Goal: Navigation & Orientation: Find specific page/section

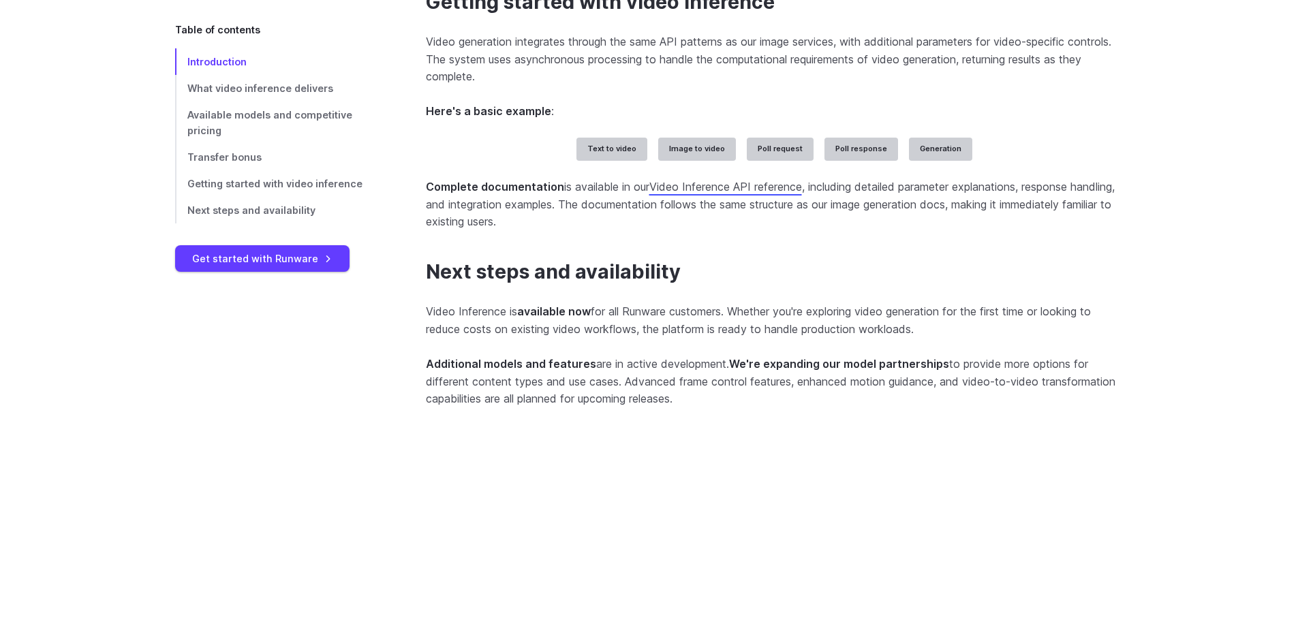
scroll to position [3197, 0]
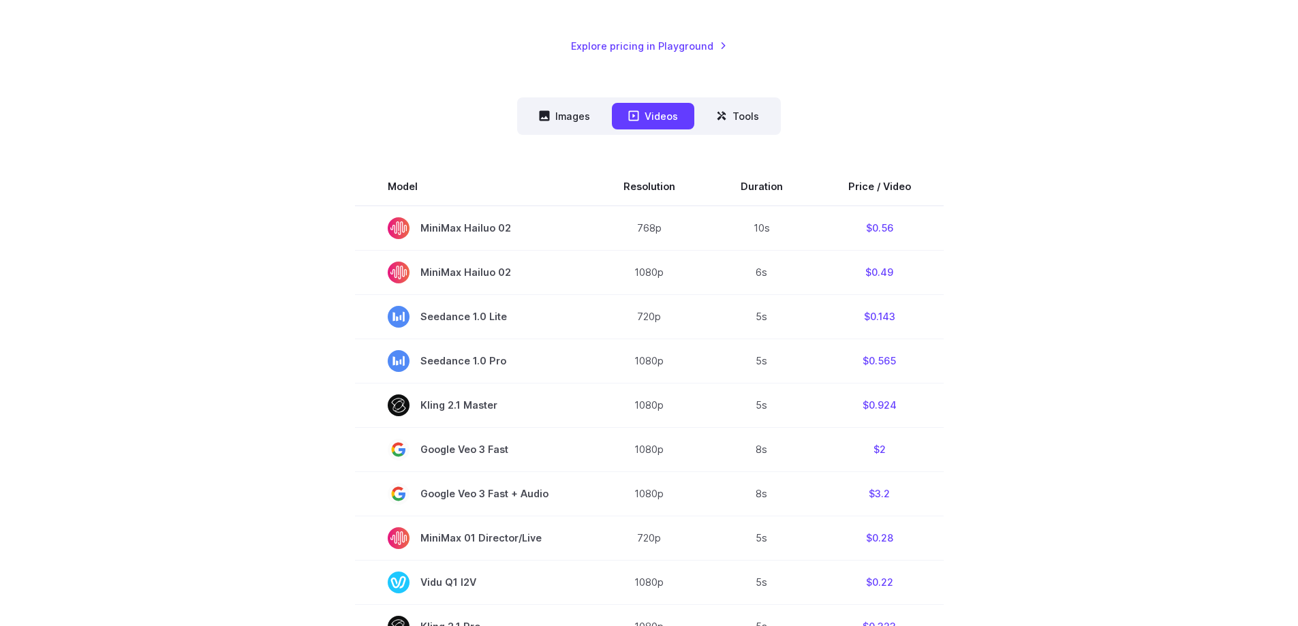
scroll to position [272, 0]
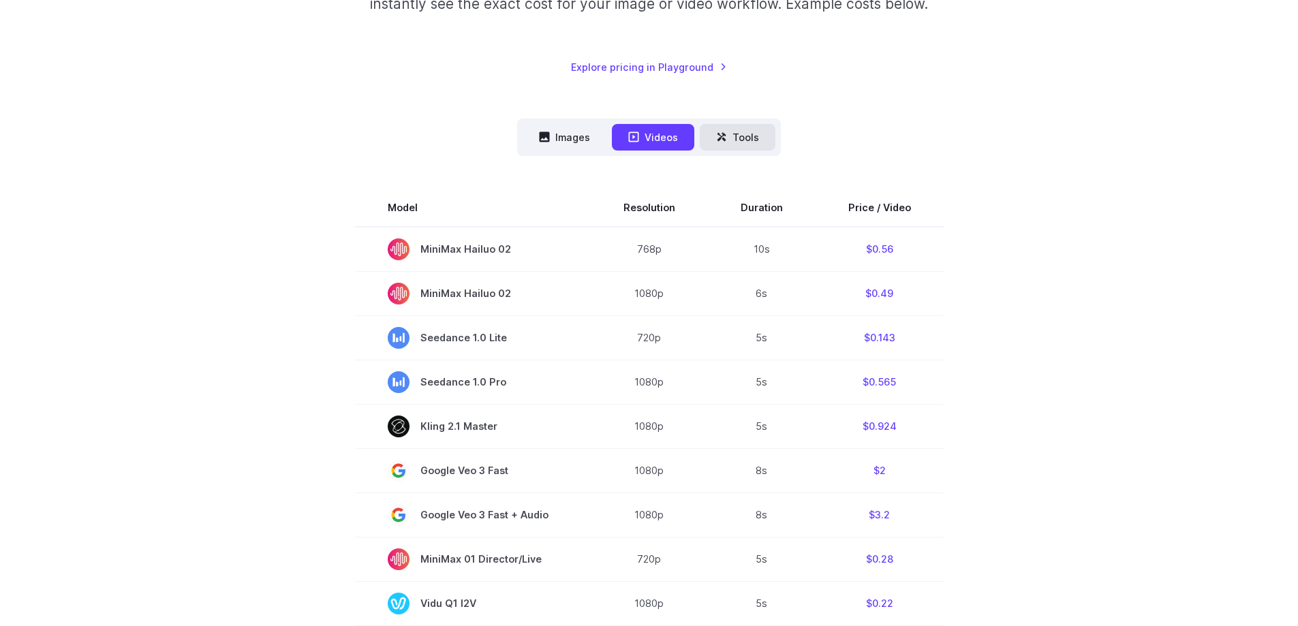
click at [759, 143] on button "Tools" at bounding box center [738, 137] width 76 height 27
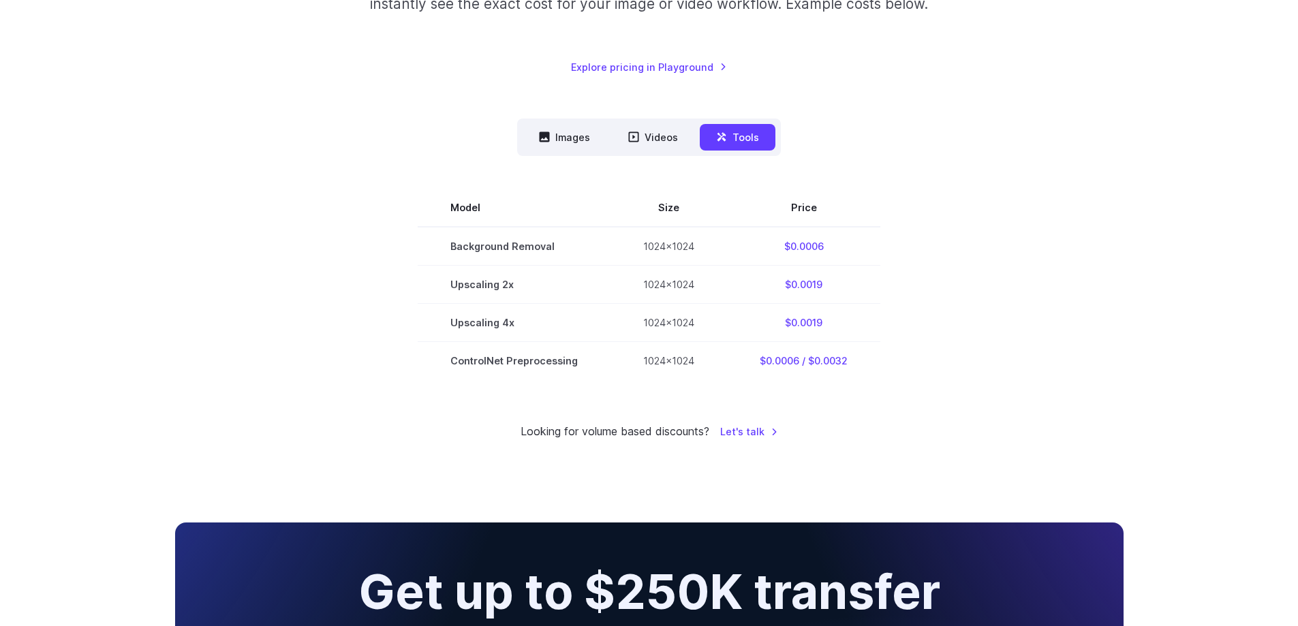
scroll to position [341, 0]
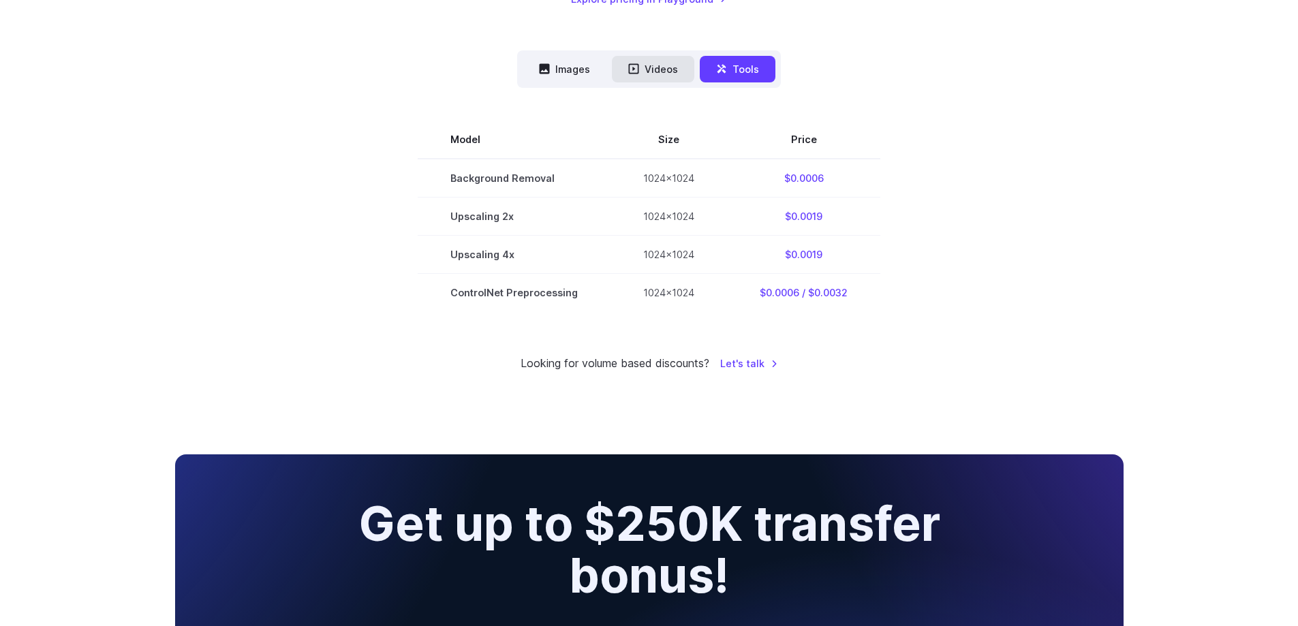
click at [663, 76] on button "Videos" at bounding box center [653, 69] width 82 height 27
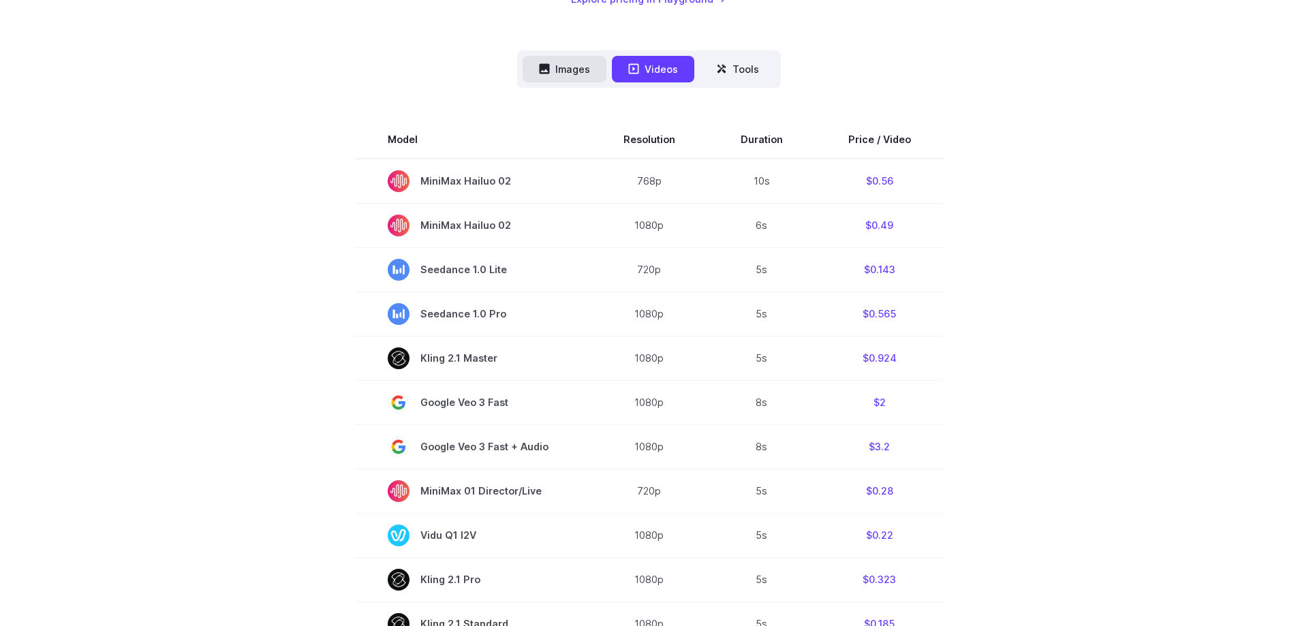
click at [569, 74] on button "Images" at bounding box center [564, 69] width 84 height 27
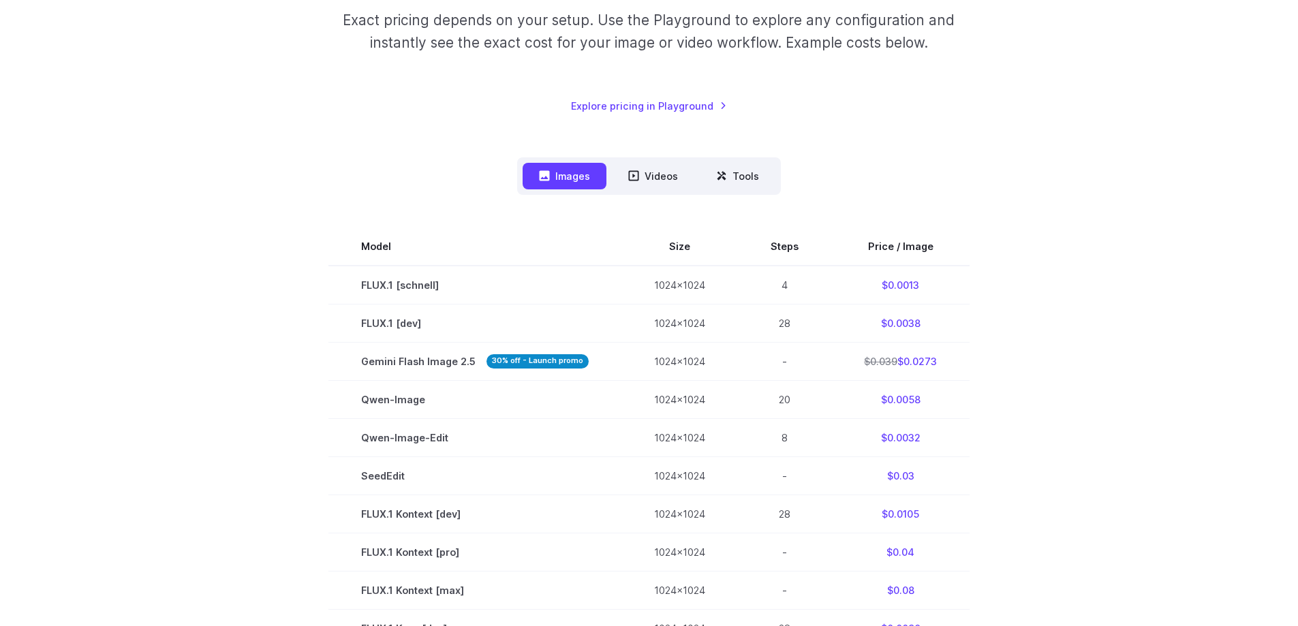
scroll to position [0, 0]
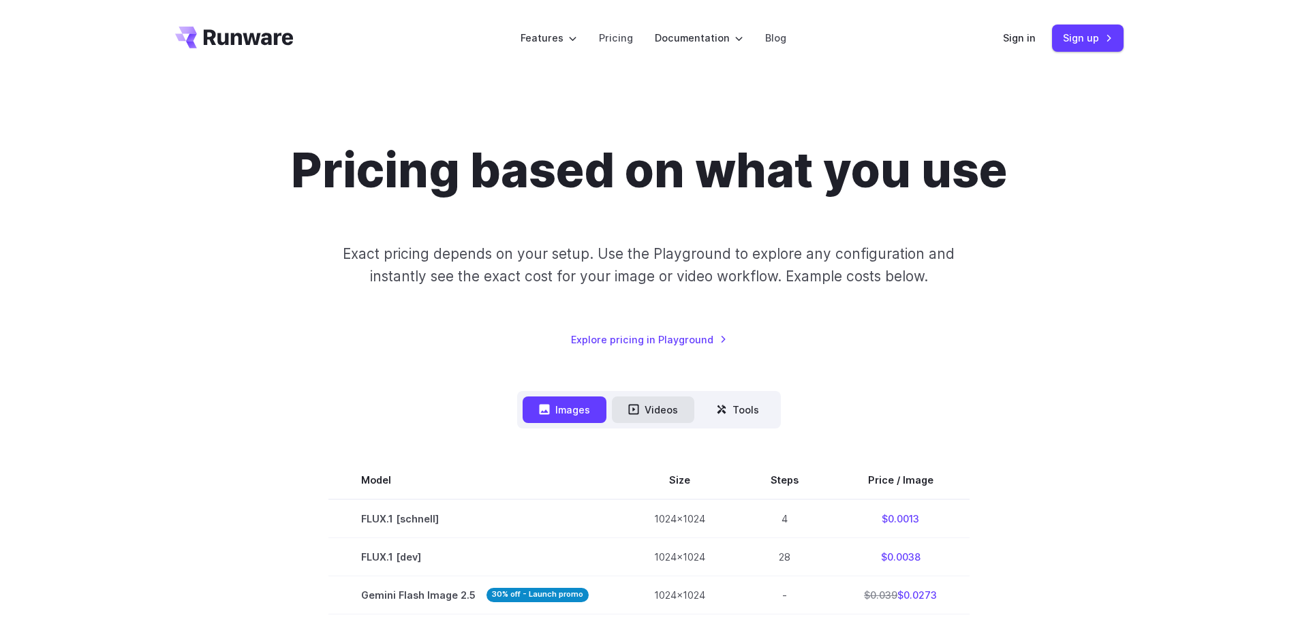
click at [662, 411] on button "Videos" at bounding box center [653, 409] width 82 height 27
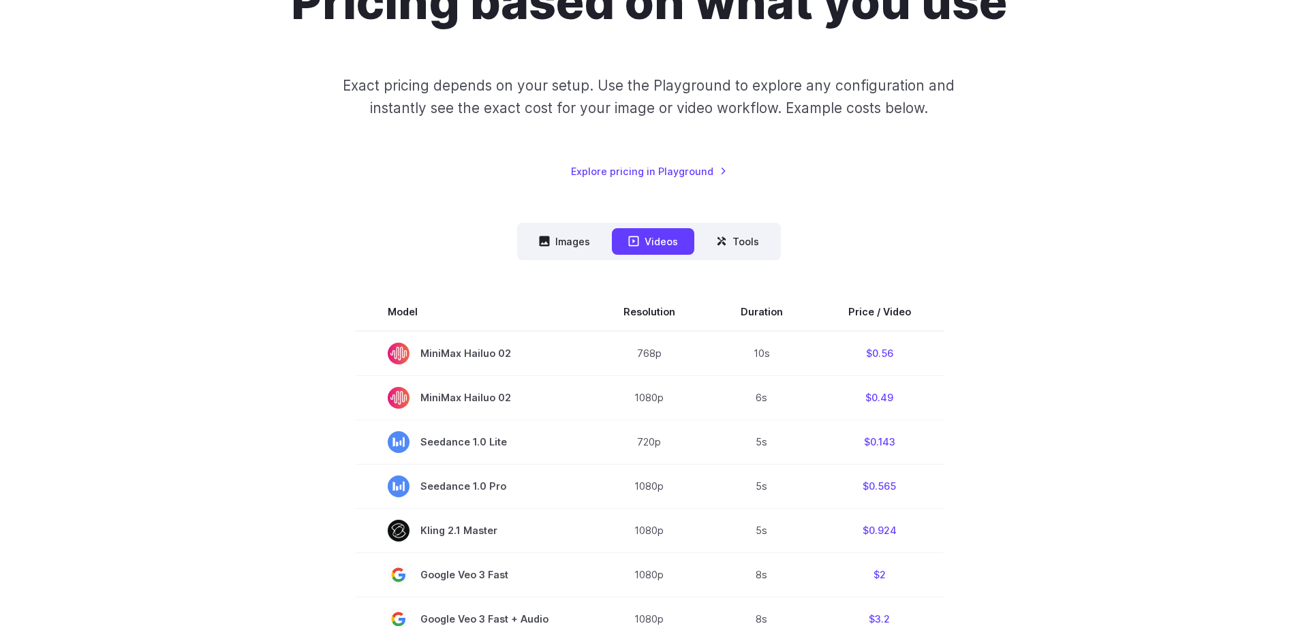
scroll to position [136, 0]
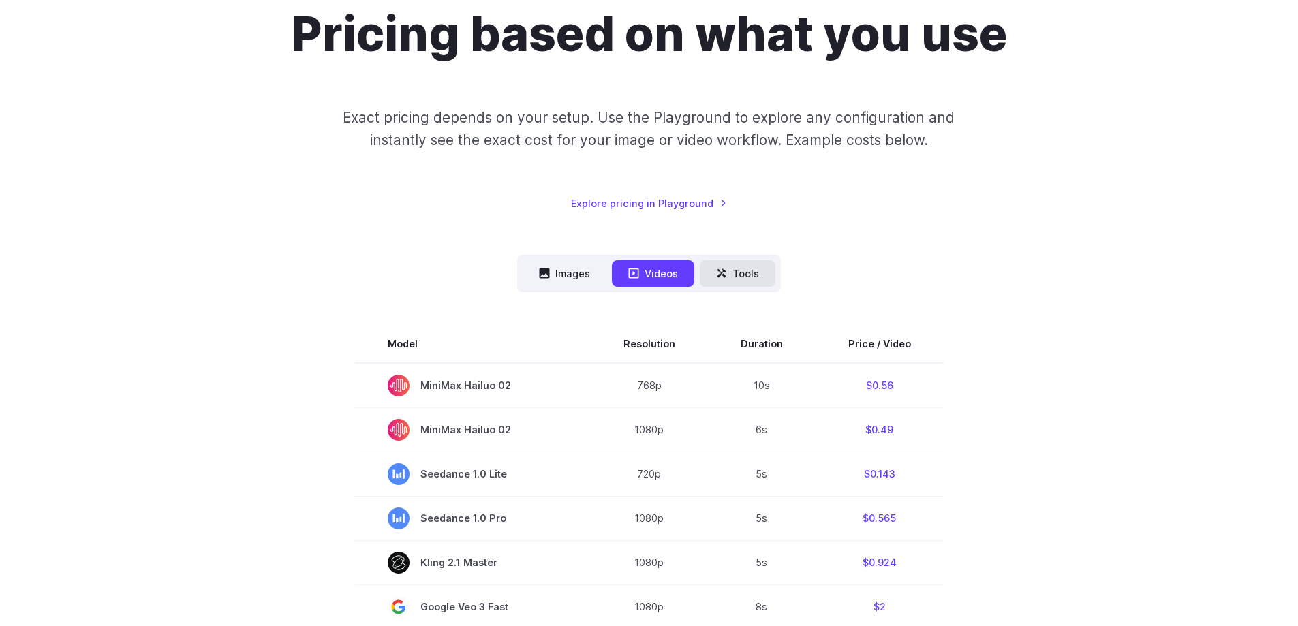
click at [752, 275] on button "Tools" at bounding box center [738, 273] width 76 height 27
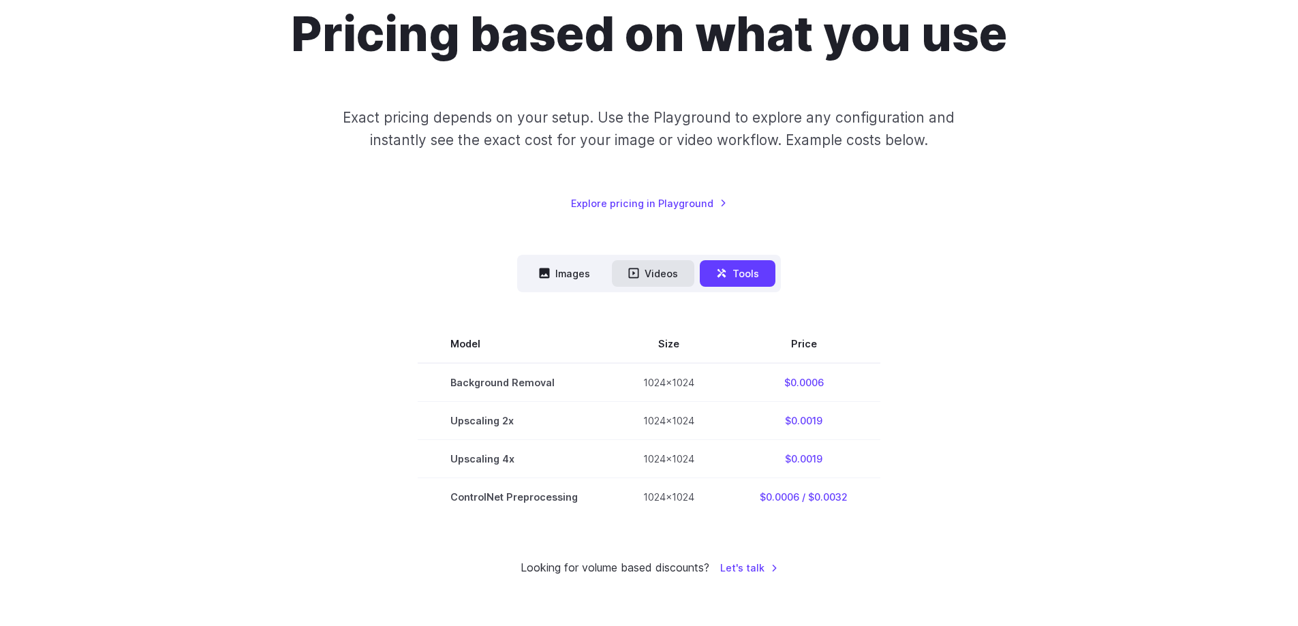
click at [647, 270] on button "Videos" at bounding box center [653, 273] width 82 height 27
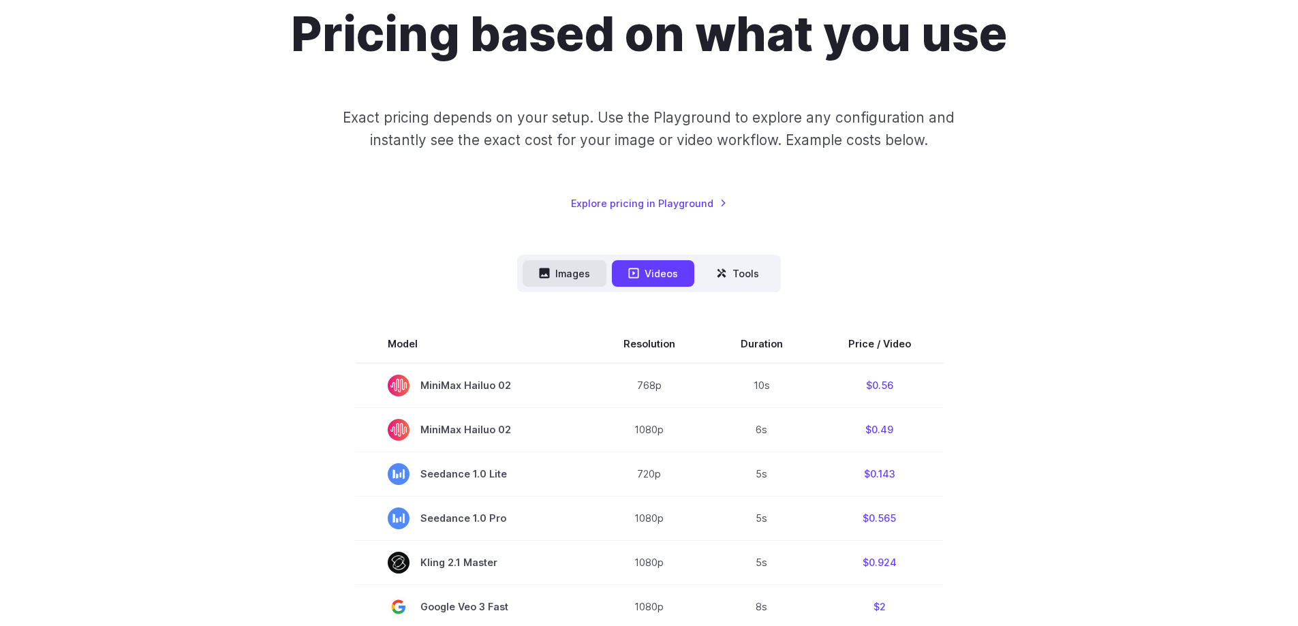
click at [571, 272] on button "Images" at bounding box center [564, 273] width 84 height 27
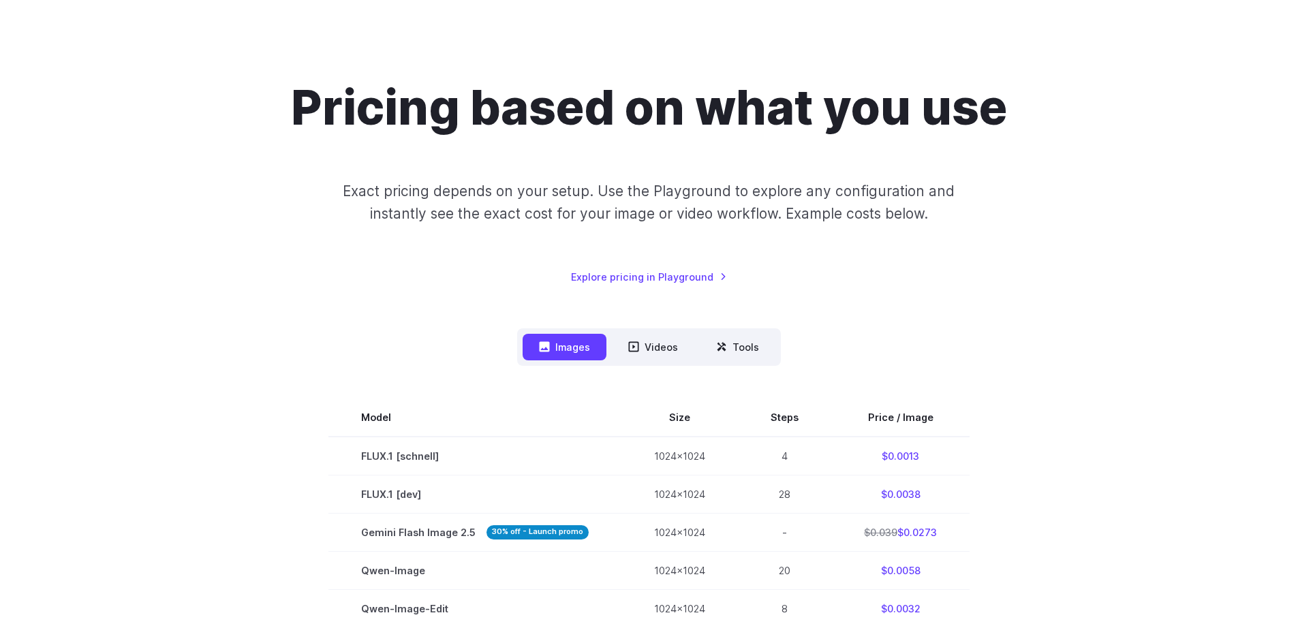
scroll to position [0, 0]
